Goal: Navigation & Orientation: Find specific page/section

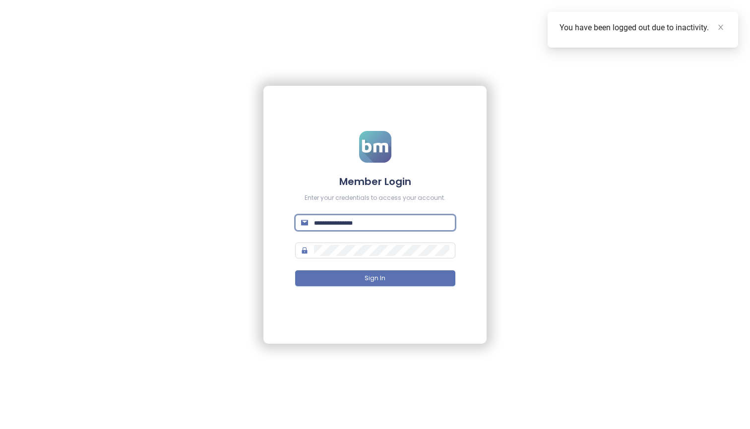
click at [446, 218] on input "text" at bounding box center [381, 222] width 135 height 11
type input "**********"
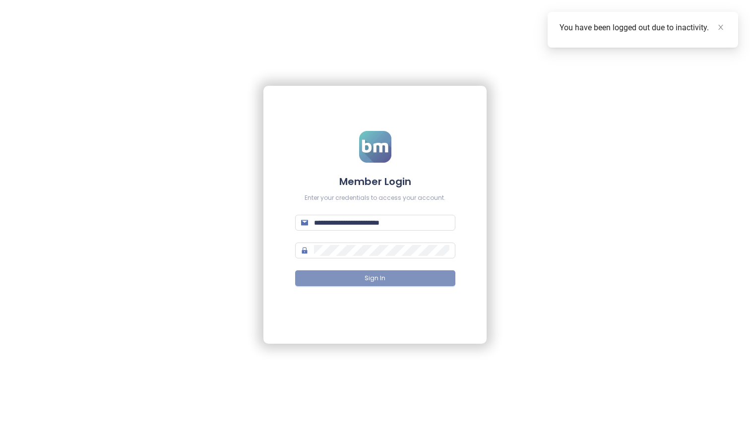
click at [421, 280] on button "Sign In" at bounding box center [375, 278] width 160 height 16
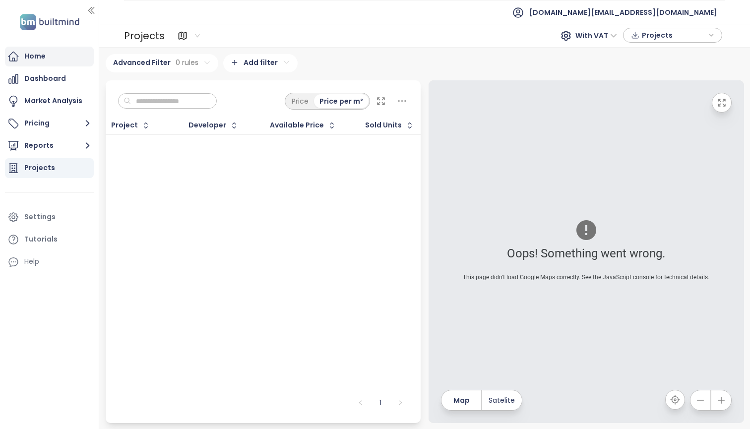
click at [43, 55] on div "Home" at bounding box center [34, 56] width 21 height 12
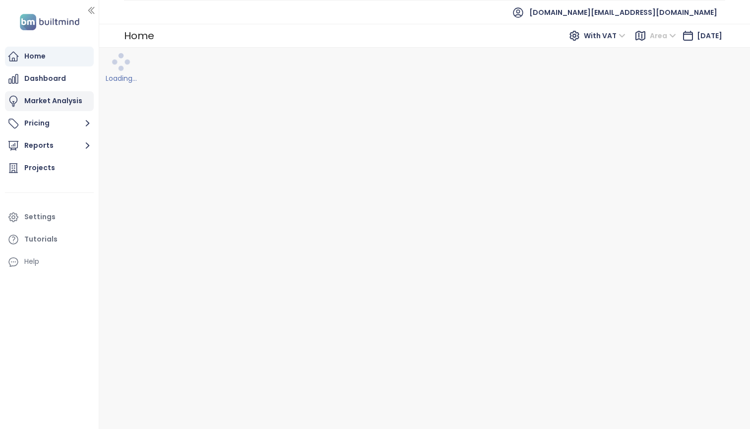
click at [47, 107] on div "Market Analysis" at bounding box center [53, 101] width 58 height 12
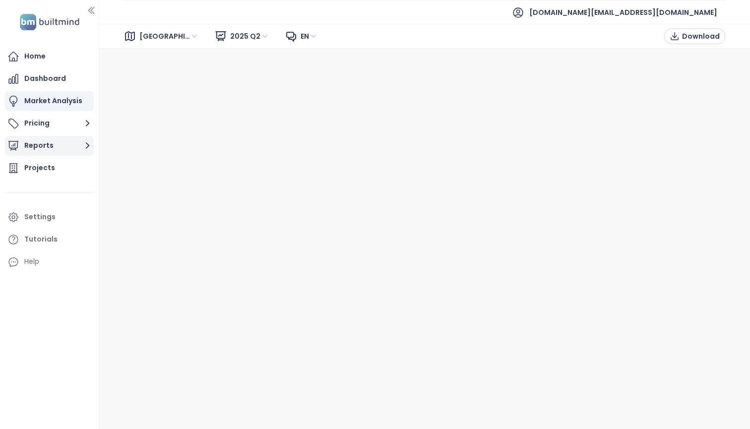
click at [56, 148] on button "Reports" at bounding box center [49, 146] width 89 height 20
click at [55, 147] on button "Reports" at bounding box center [49, 146] width 89 height 20
click at [44, 168] on div "Projects" at bounding box center [39, 168] width 31 height 12
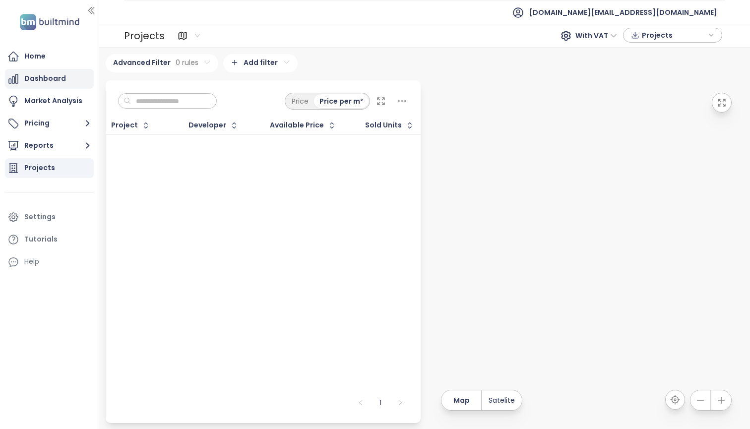
click at [38, 82] on div "Dashboard" at bounding box center [45, 78] width 42 height 12
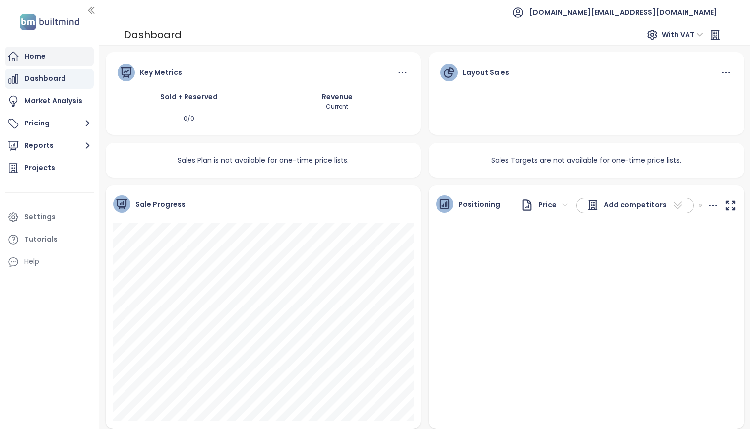
click at [43, 55] on div "Home" at bounding box center [34, 56] width 21 height 12
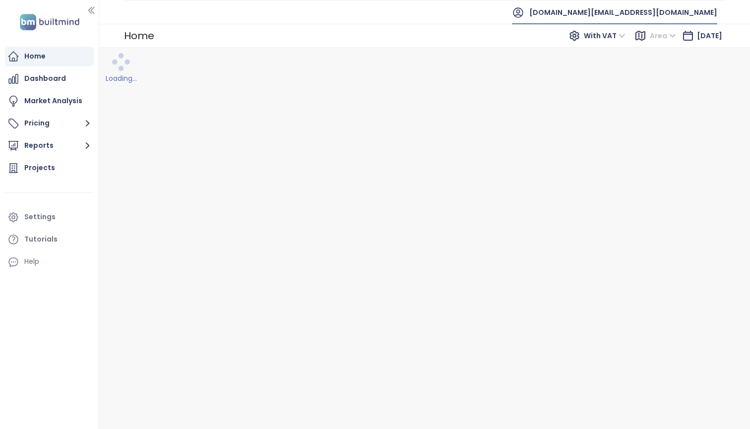
click at [693, 15] on span "[DOMAIN_NAME][EMAIL_ADDRESS][DOMAIN_NAME]" at bounding box center [623, 12] width 188 height 24
click at [496, 168] on div "Loading..." at bounding box center [424, 238] width 650 height 381
click at [36, 81] on div "Dashboard" at bounding box center [45, 78] width 42 height 12
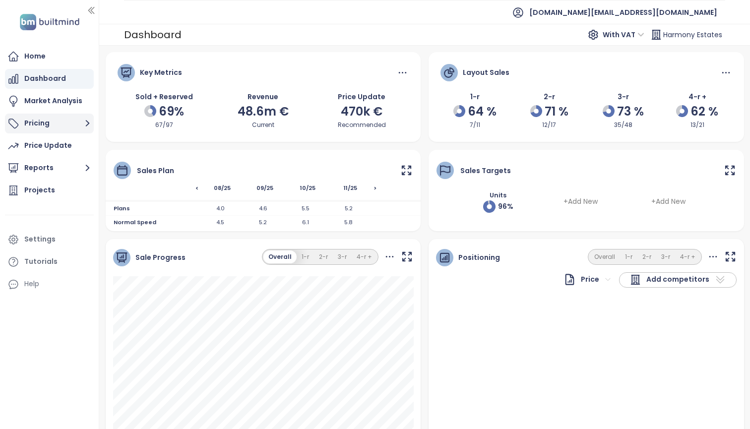
click at [63, 122] on button "Pricing" at bounding box center [49, 124] width 89 height 20
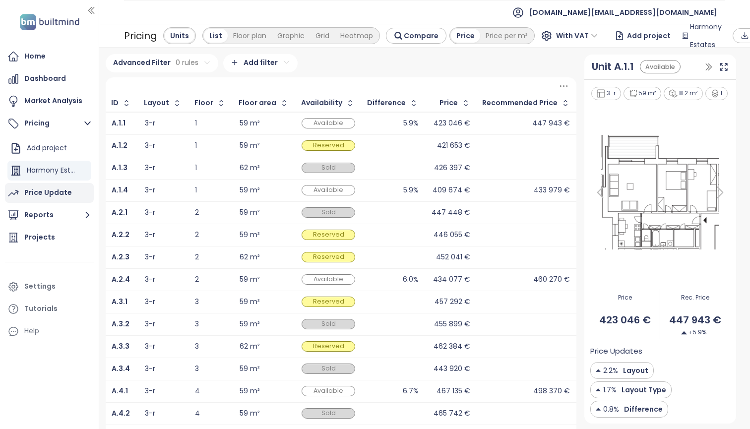
click at [26, 196] on div "Price Update" at bounding box center [48, 192] width 48 height 12
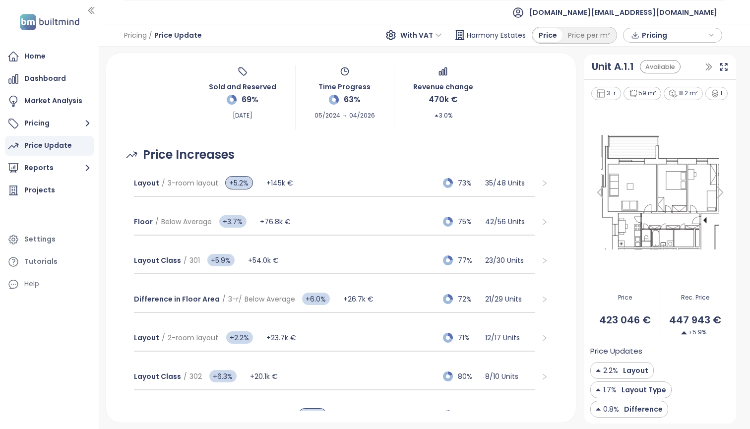
scroll to position [55, 0]
click at [29, 185] on div "Projects" at bounding box center [39, 190] width 31 height 12
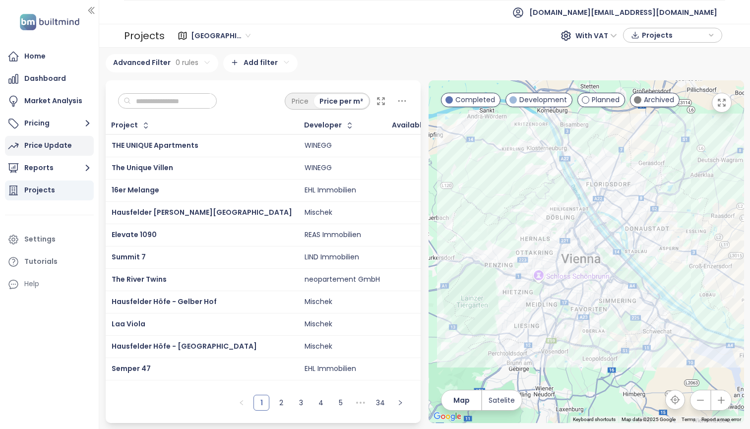
scroll to position [5, 0]
click at [61, 169] on button "Reports" at bounding box center [49, 168] width 89 height 20
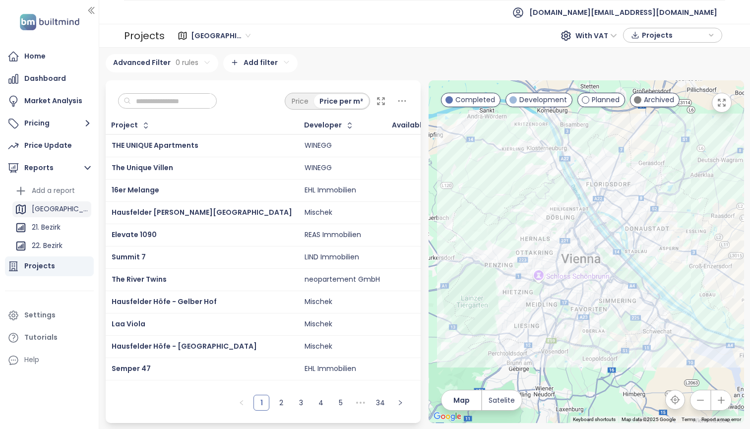
click at [58, 205] on div "[GEOGRAPHIC_DATA]" at bounding box center [51, 209] width 79 height 16
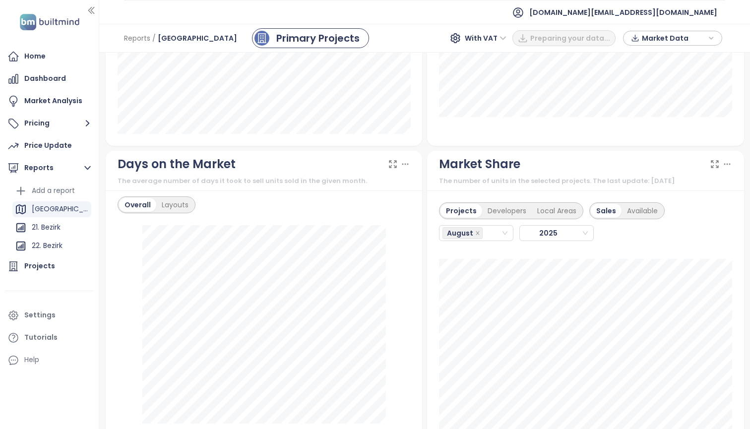
scroll to position [1098, 0]
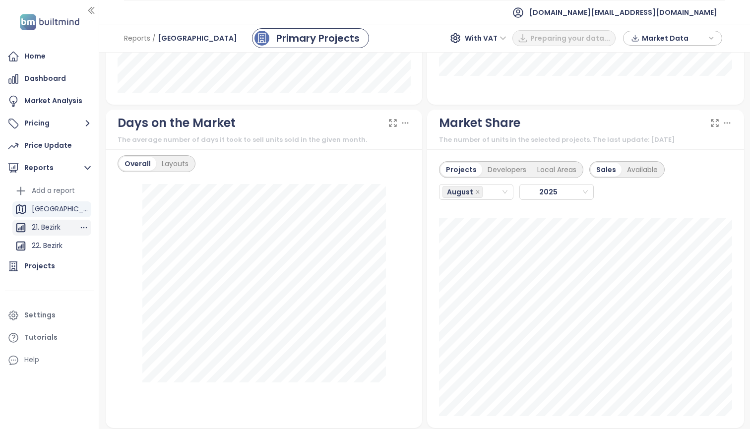
click at [72, 228] on div "21. Bezirk" at bounding box center [51, 228] width 79 height 16
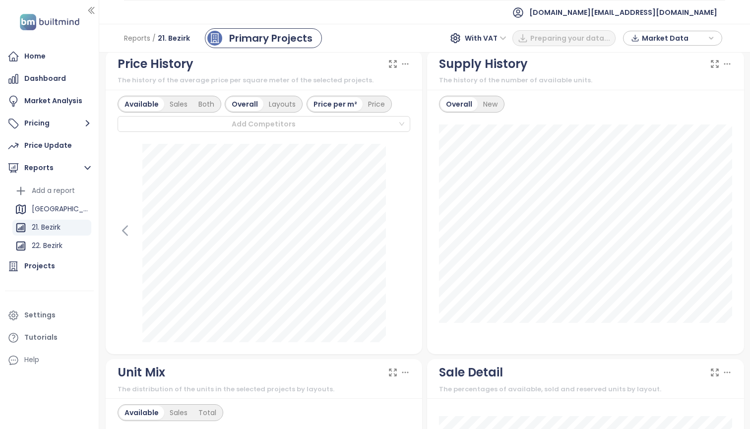
scroll to position [568, 0]
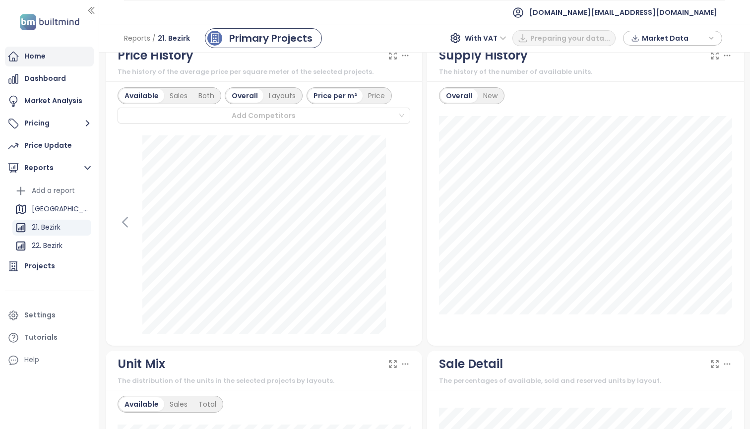
click at [83, 55] on div "Home" at bounding box center [49, 57] width 89 height 20
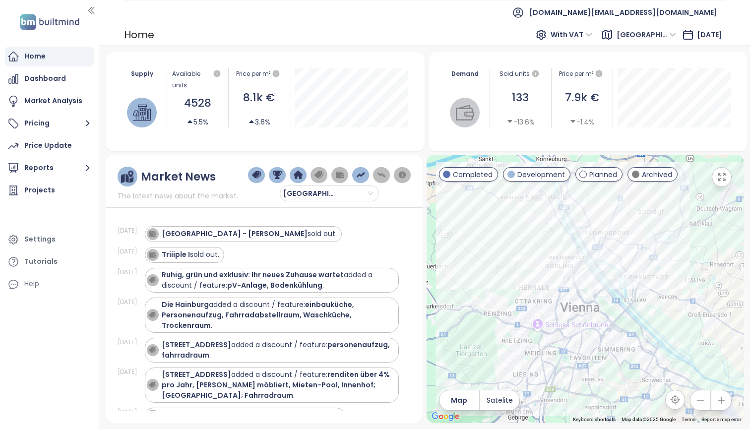
click at [426, 235] on div at bounding box center [584, 289] width 317 height 268
click at [358, 176] on img "button" at bounding box center [360, 175] width 9 height 9
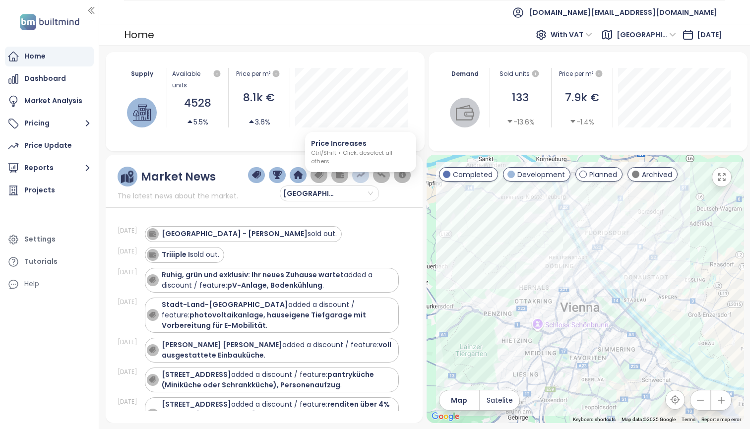
click at [358, 176] on img "button" at bounding box center [360, 175] width 9 height 9
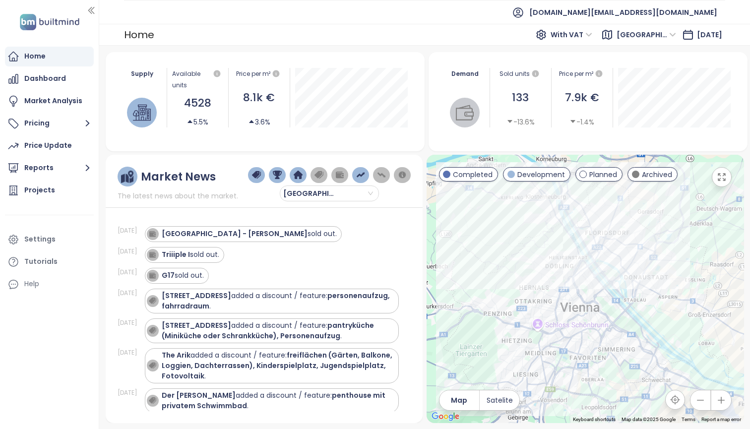
click at [358, 176] on img "button" at bounding box center [360, 175] width 9 height 9
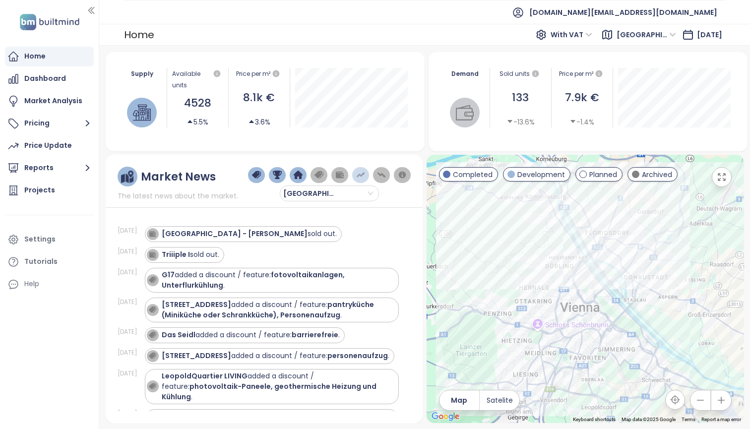
click at [358, 176] on img "button" at bounding box center [360, 175] width 9 height 9
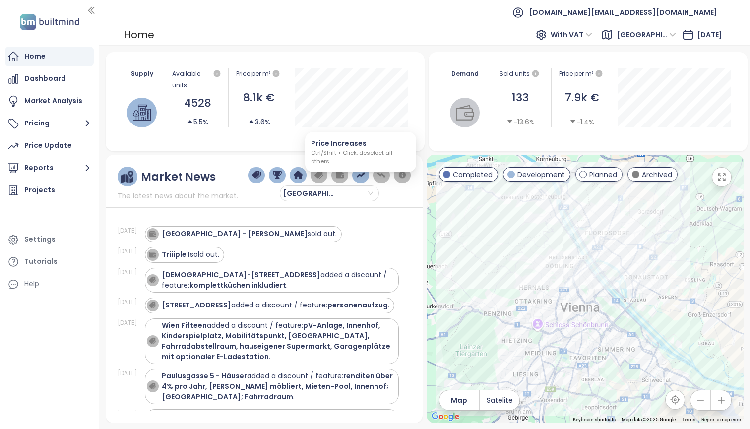
click at [358, 177] on img "button" at bounding box center [360, 175] width 9 height 9
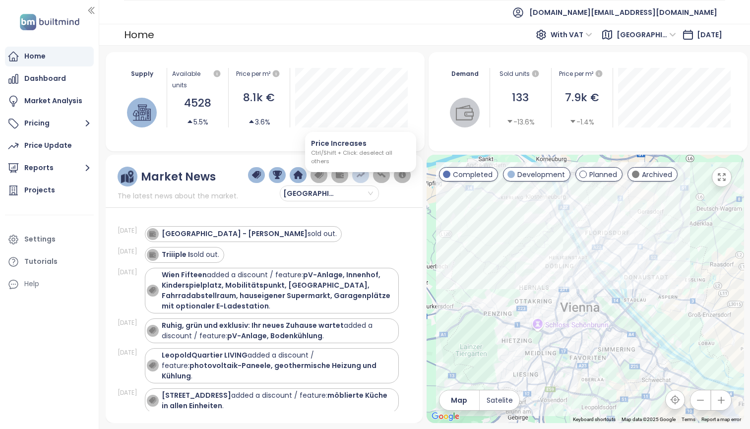
click at [359, 177] on img "button" at bounding box center [360, 175] width 9 height 9
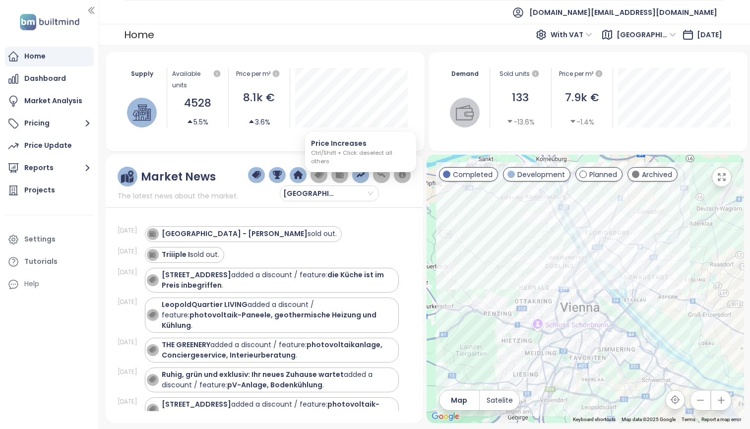
click at [359, 177] on img "button" at bounding box center [360, 175] width 9 height 9
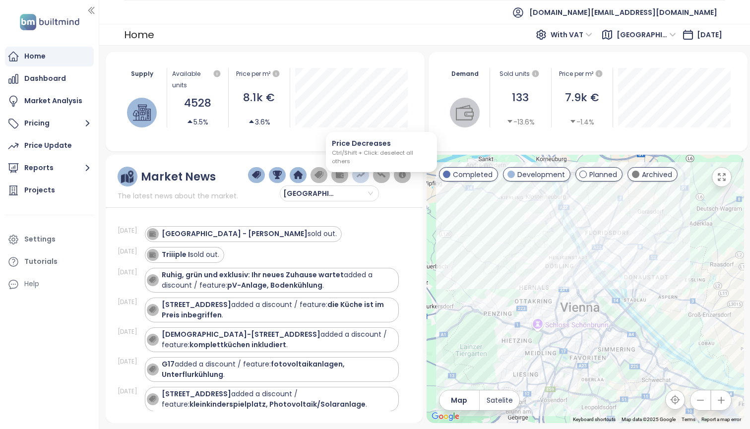
click at [383, 174] on img "button" at bounding box center [381, 175] width 9 height 9
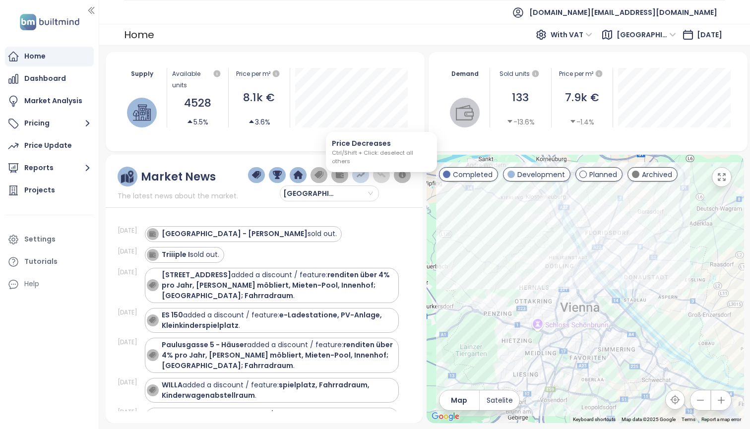
click at [383, 174] on img "button" at bounding box center [381, 175] width 9 height 9
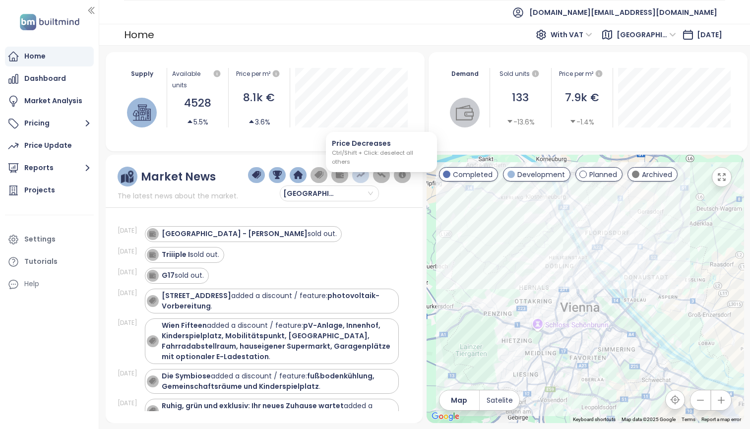
click at [361, 178] on img "button" at bounding box center [360, 175] width 9 height 9
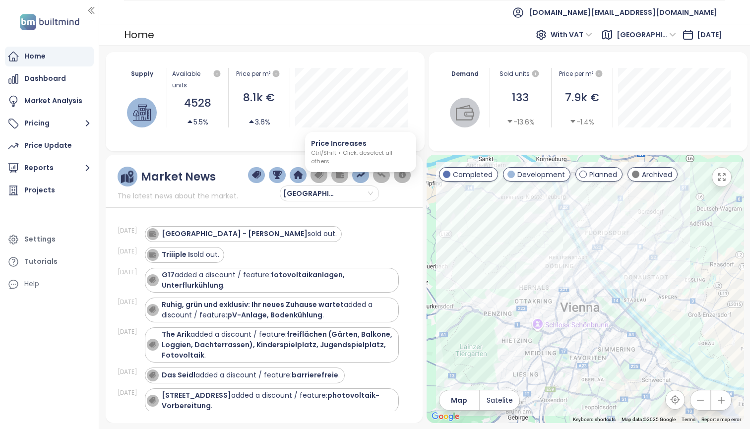
click at [358, 178] on img "button" at bounding box center [360, 175] width 9 height 9
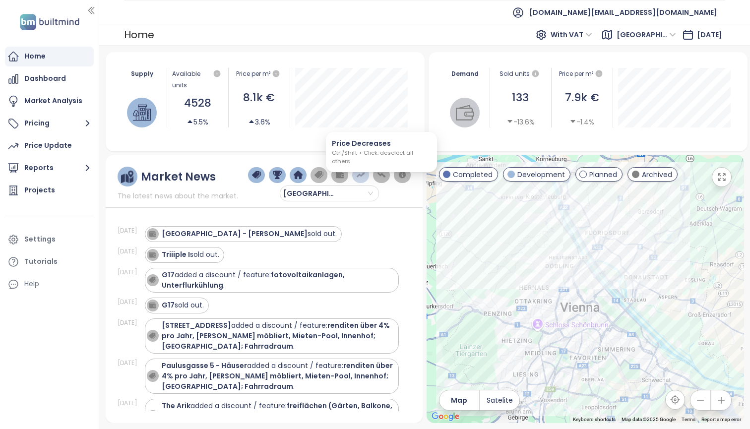
click at [382, 177] on img "button" at bounding box center [381, 175] width 9 height 9
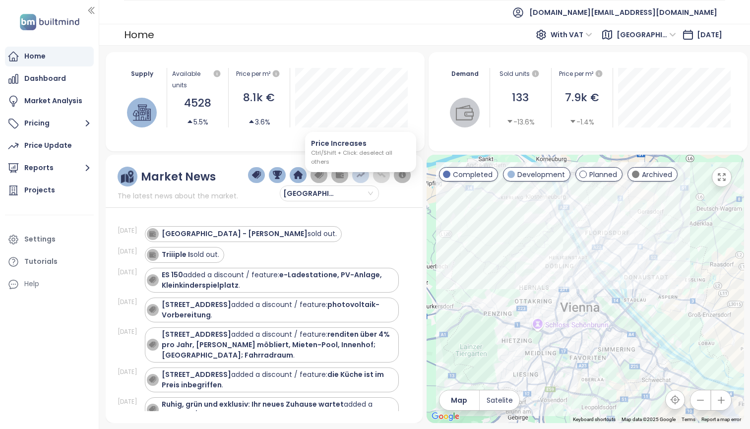
click at [361, 174] on img "button" at bounding box center [360, 175] width 9 height 9
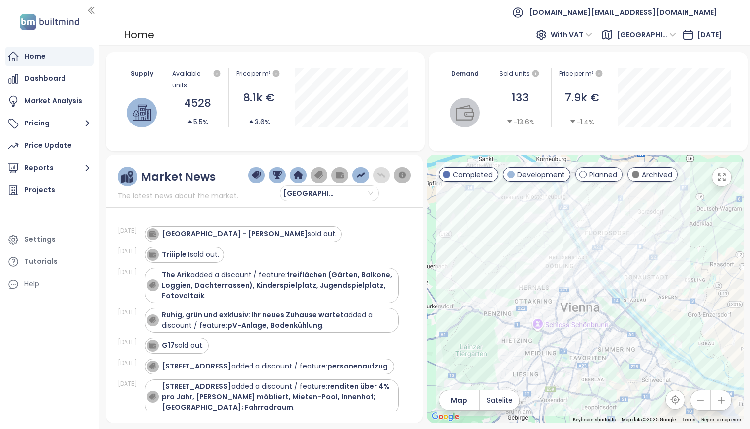
click at [382, 176] on img "button" at bounding box center [381, 175] width 9 height 9
